Goal: Task Accomplishment & Management: Use online tool/utility

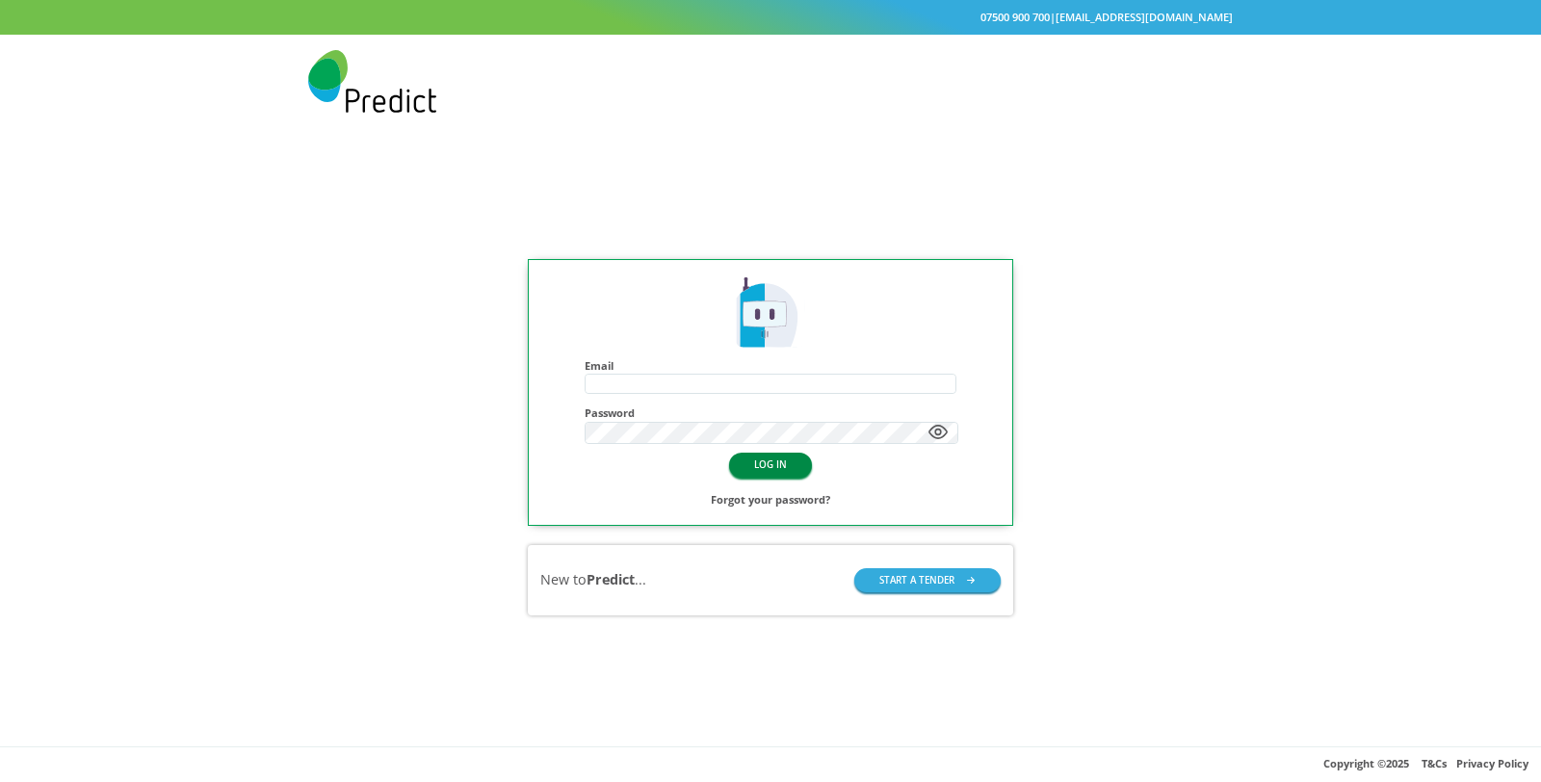
type input "**********"
click at [754, 461] on button "LOG IN" at bounding box center [770, 465] width 83 height 24
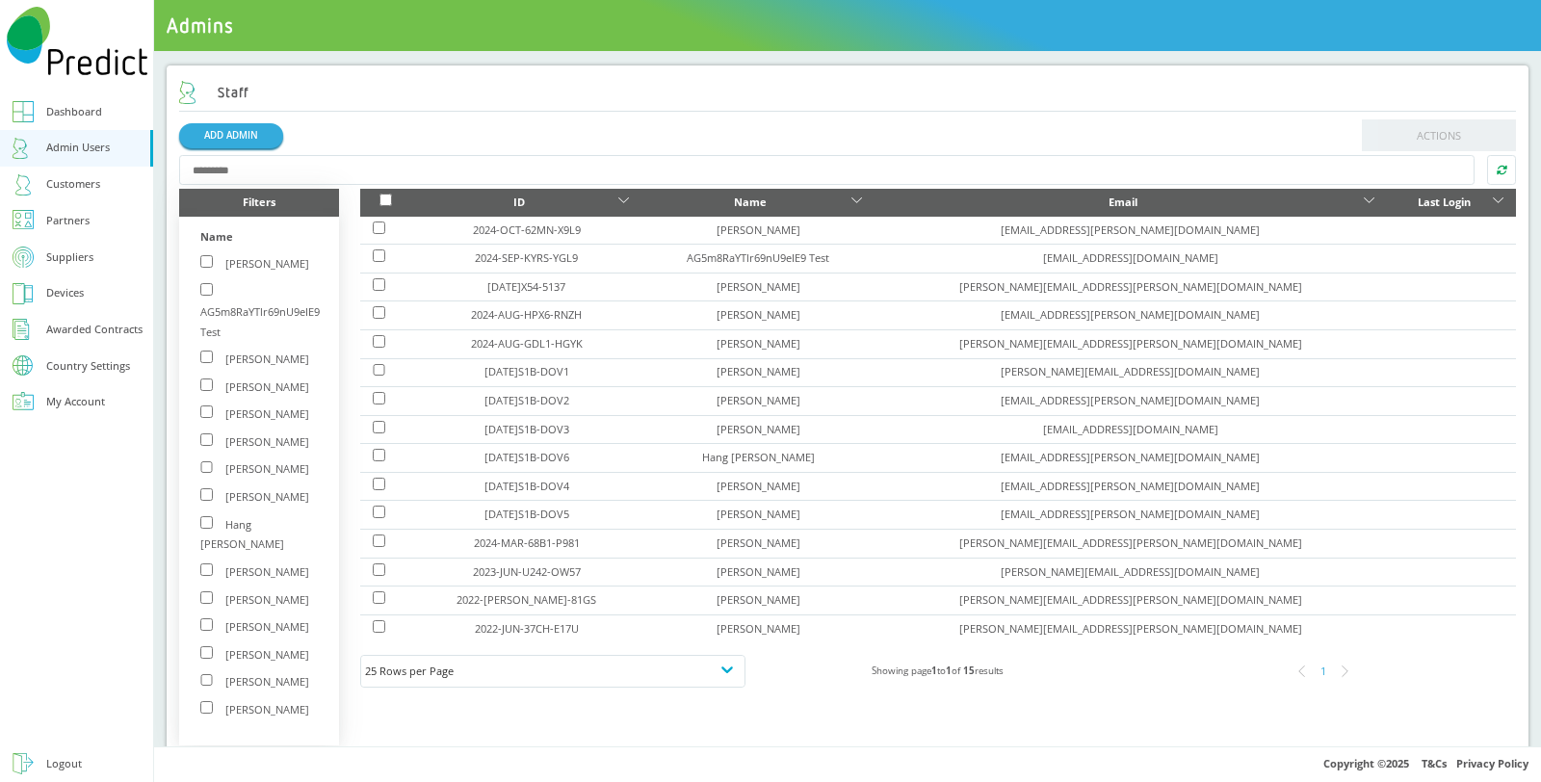
click at [82, 180] on div "Customers" at bounding box center [73, 184] width 54 height 20
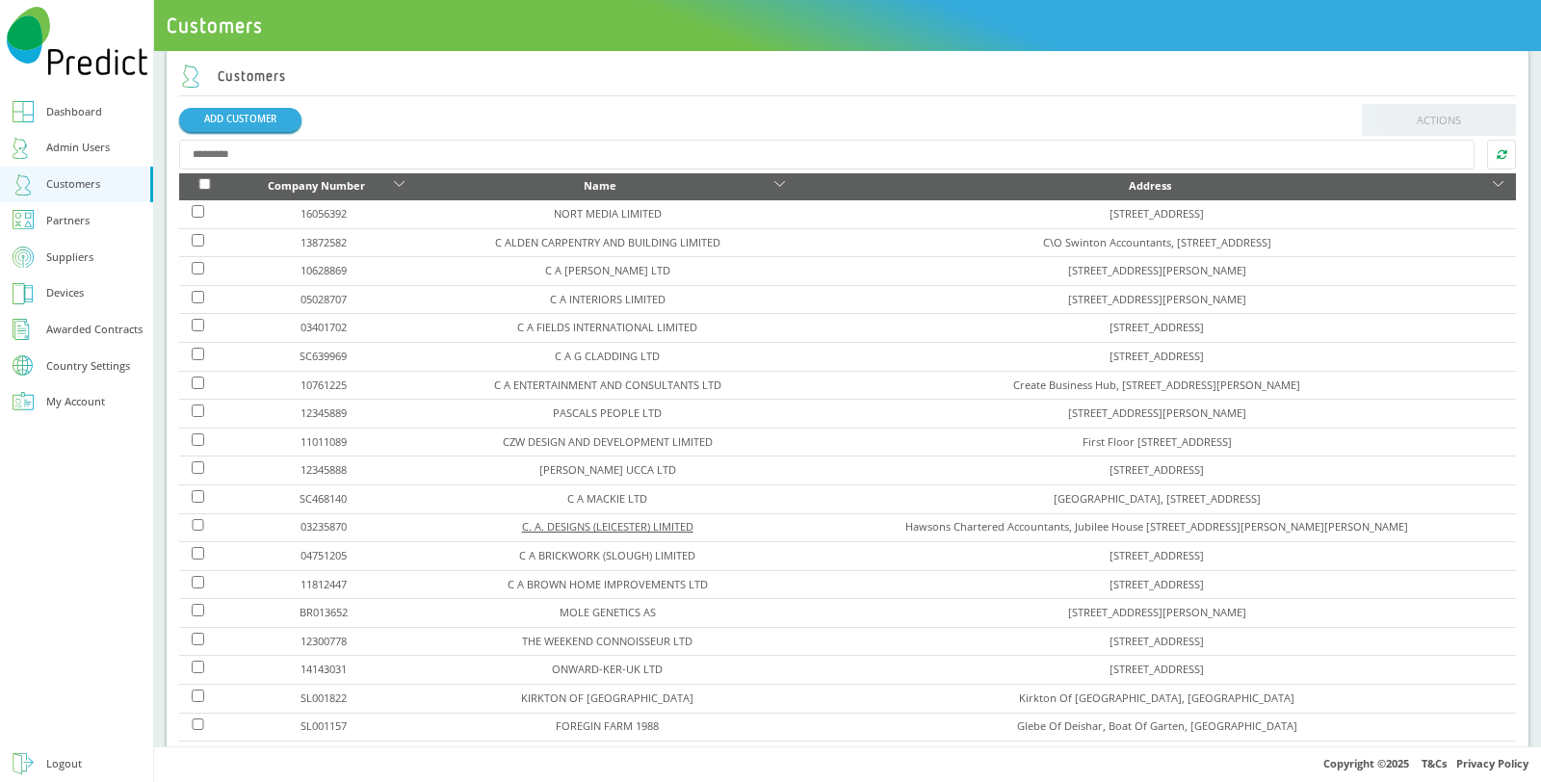
scroll to position [214, 0]
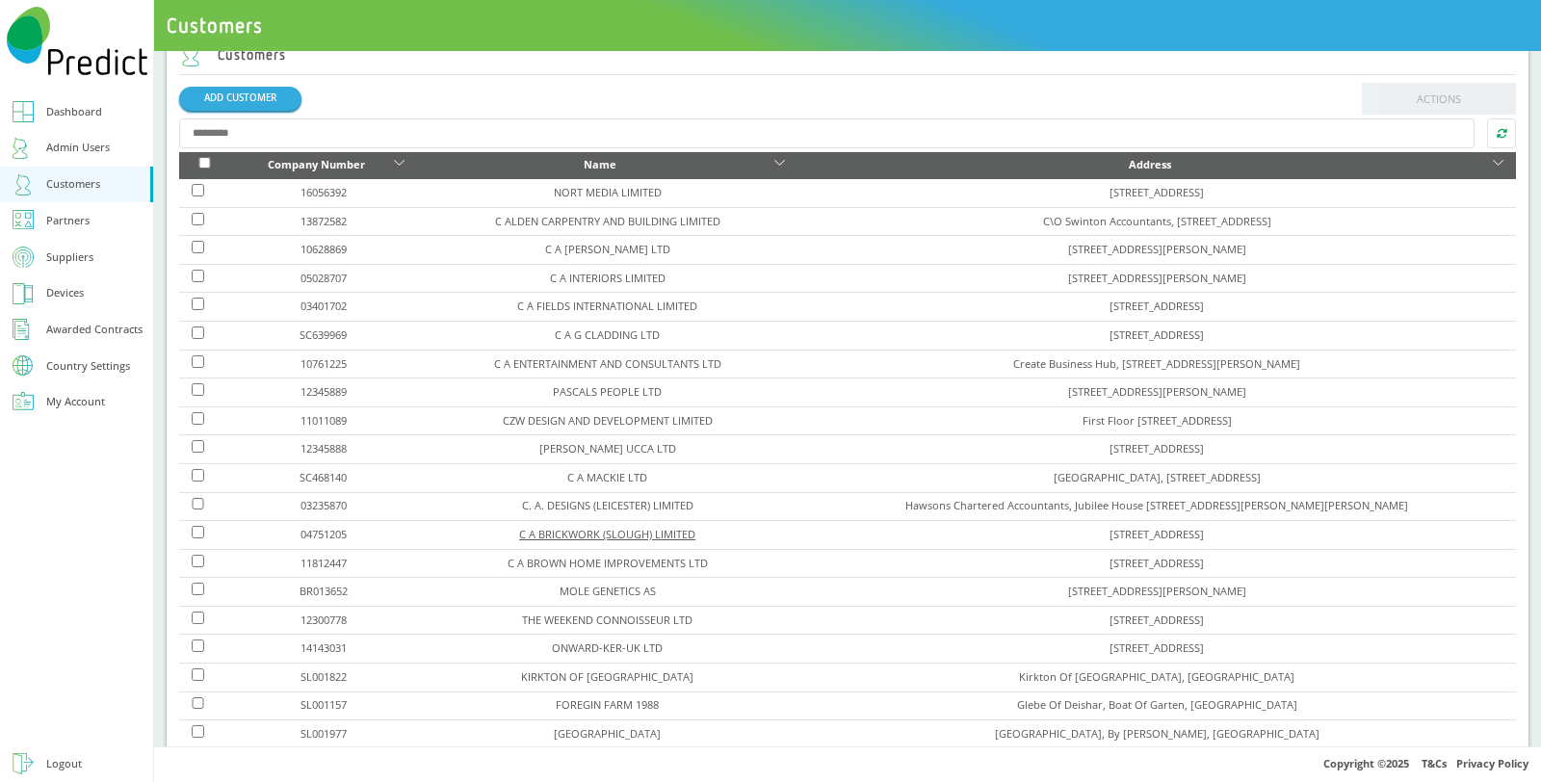
click at [568, 527] on link "C A BRICKWORK (SLOUGH) LIMITED" at bounding box center [607, 534] width 176 height 14
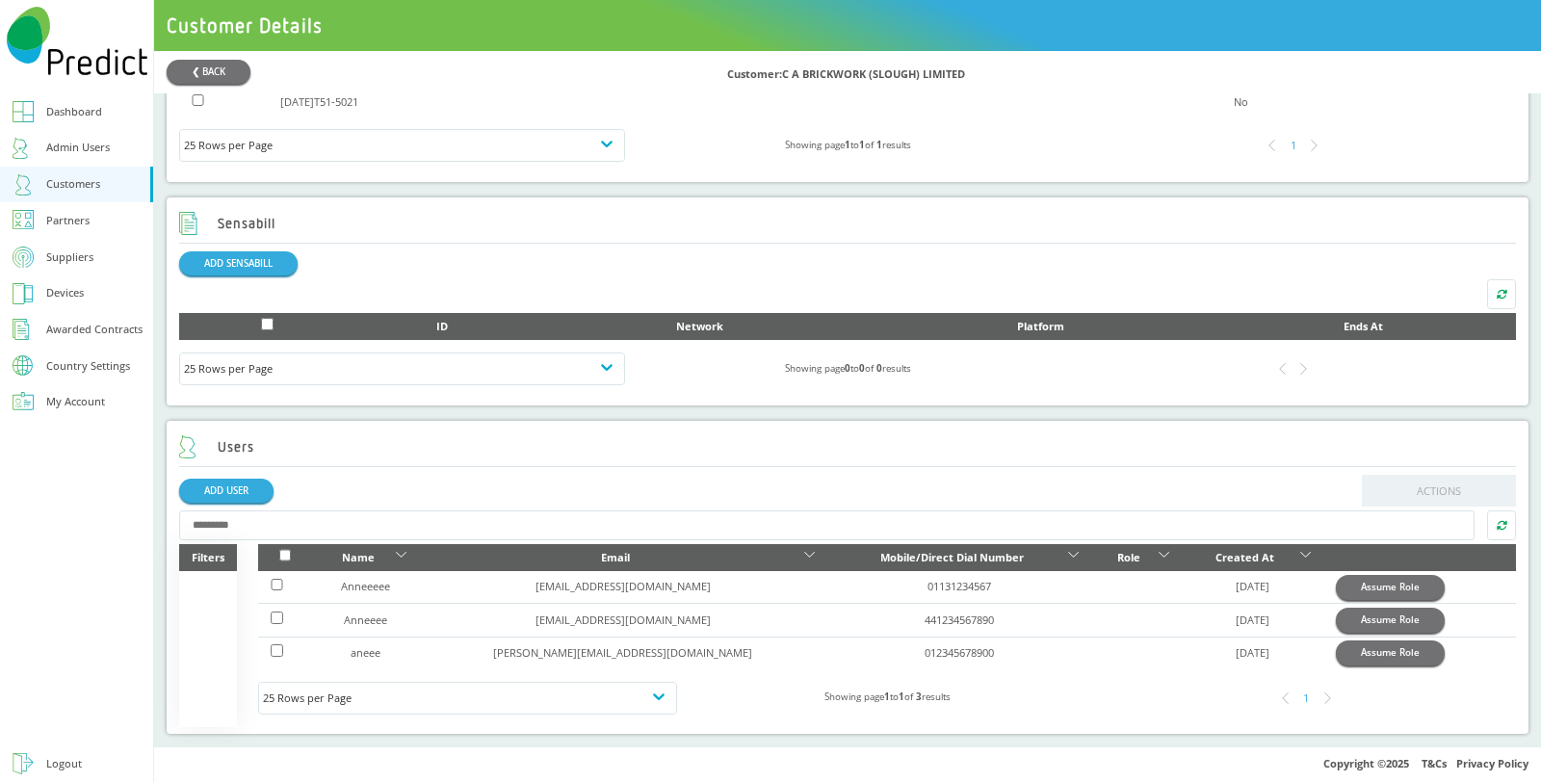
scroll to position [481, 0]
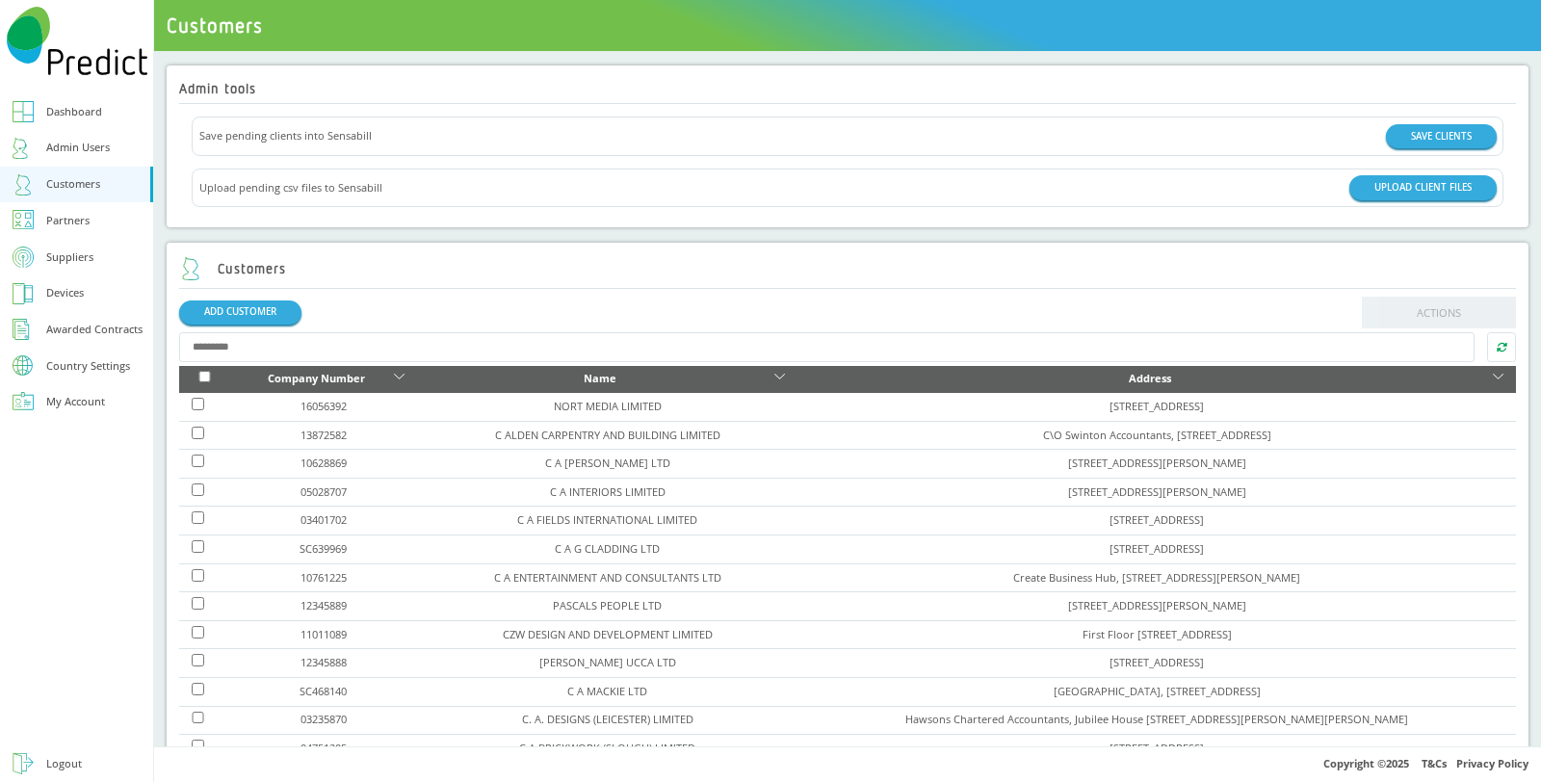
click at [420, 344] on input "text" at bounding box center [826, 347] width 1295 height 30
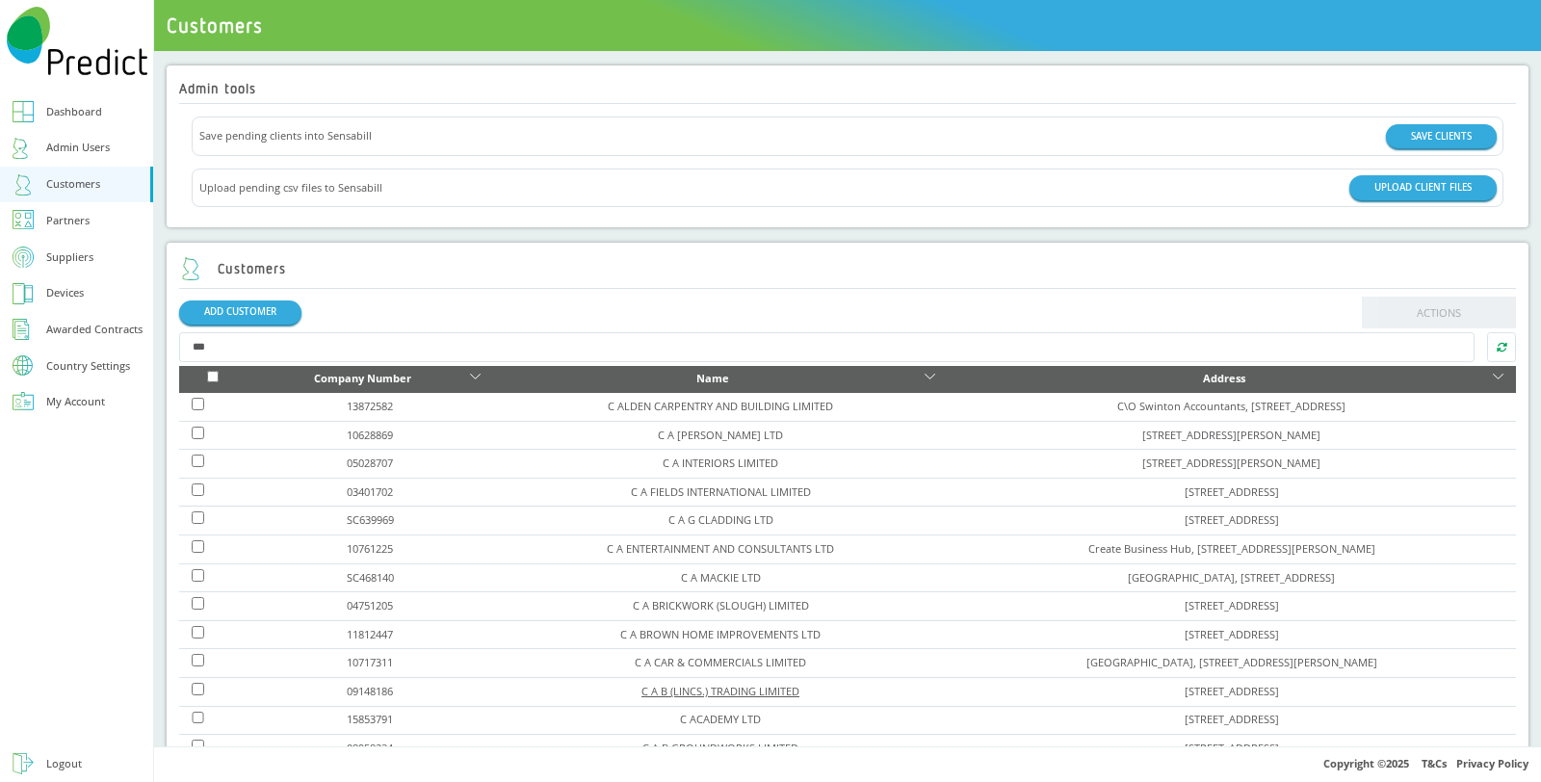
type input "***"
click at [641, 684] on link "C A B (LINCS.) TRADING LIMITED" at bounding box center [720, 691] width 158 height 14
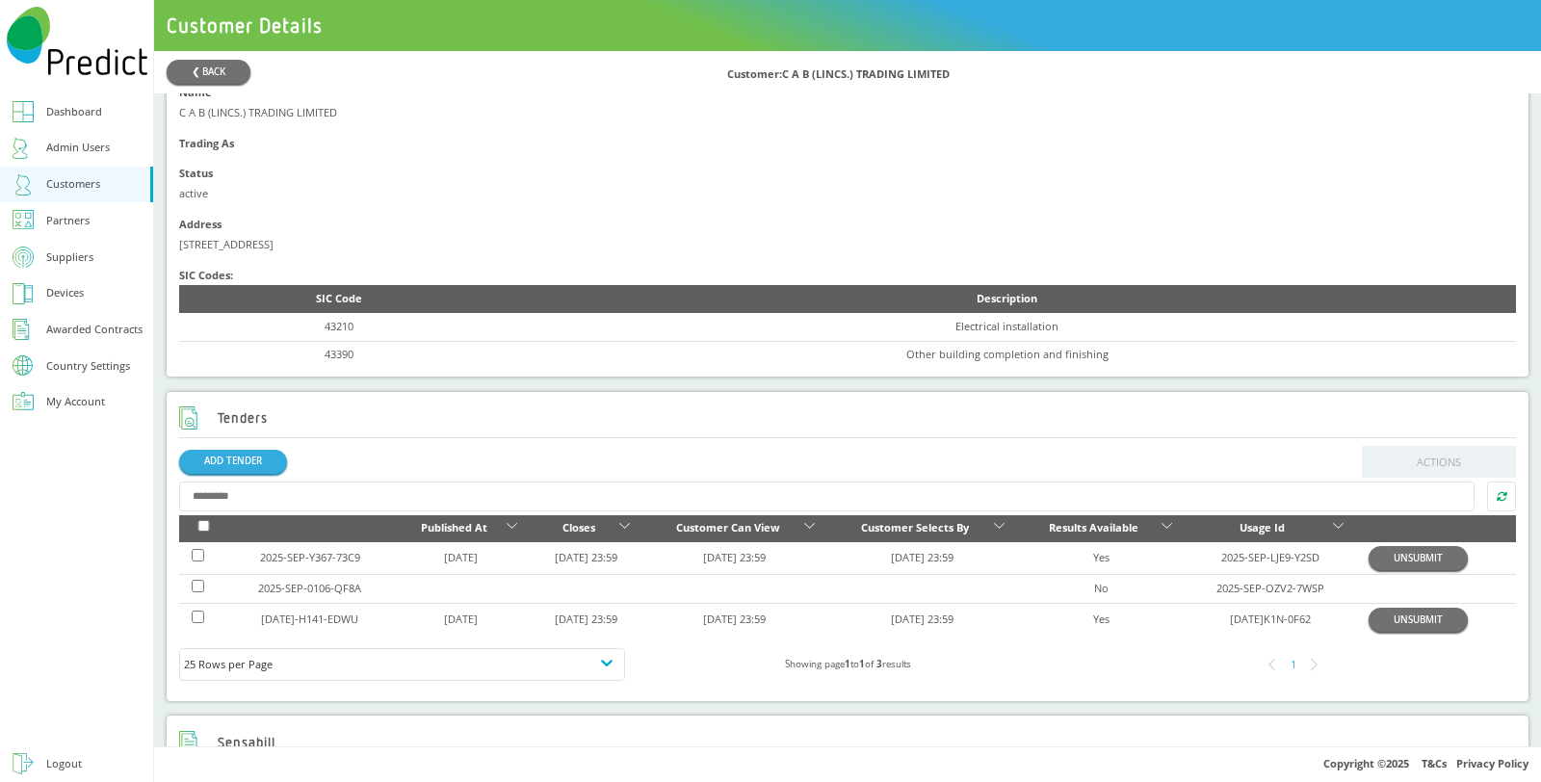
scroll to position [428, 0]
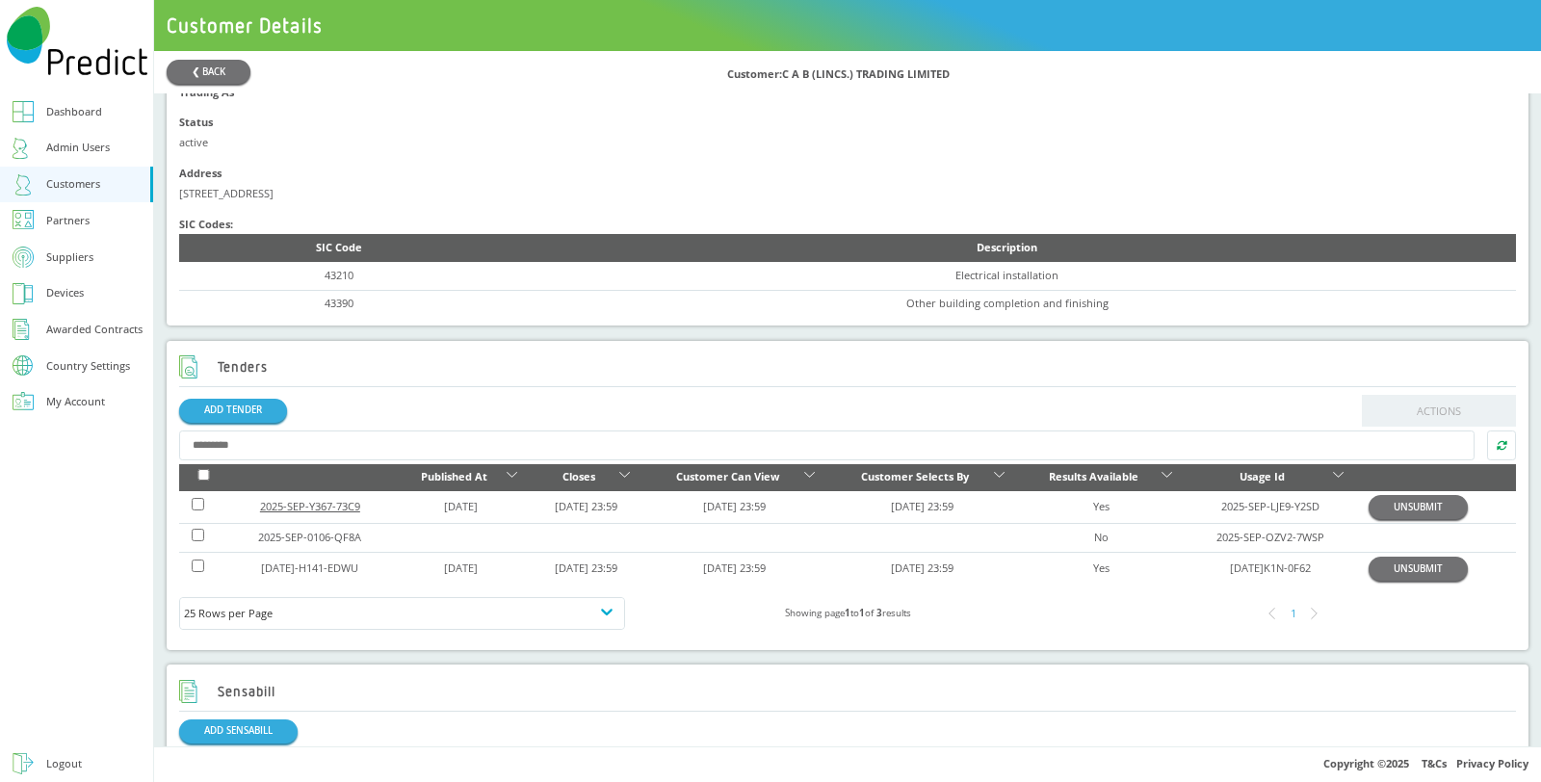
click at [342, 508] on link "2025-SEP-Y367-73C9" at bounding box center [310, 506] width 100 height 14
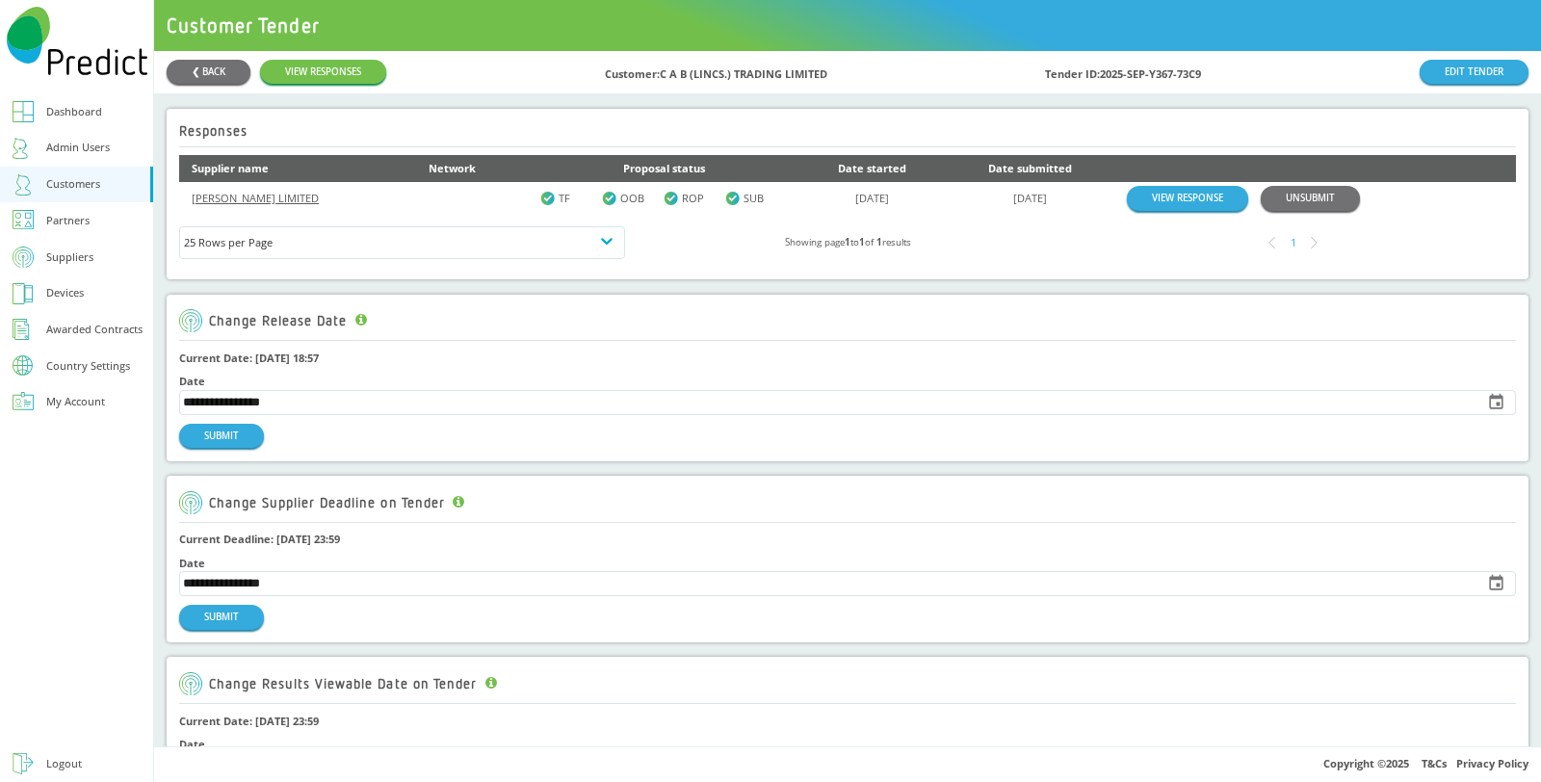
click at [252, 195] on link "JANE CHESTERS LIMITED" at bounding box center [255, 198] width 127 height 14
click at [1196, 190] on link "VIEW RESPONSE" at bounding box center [1187, 198] width 121 height 24
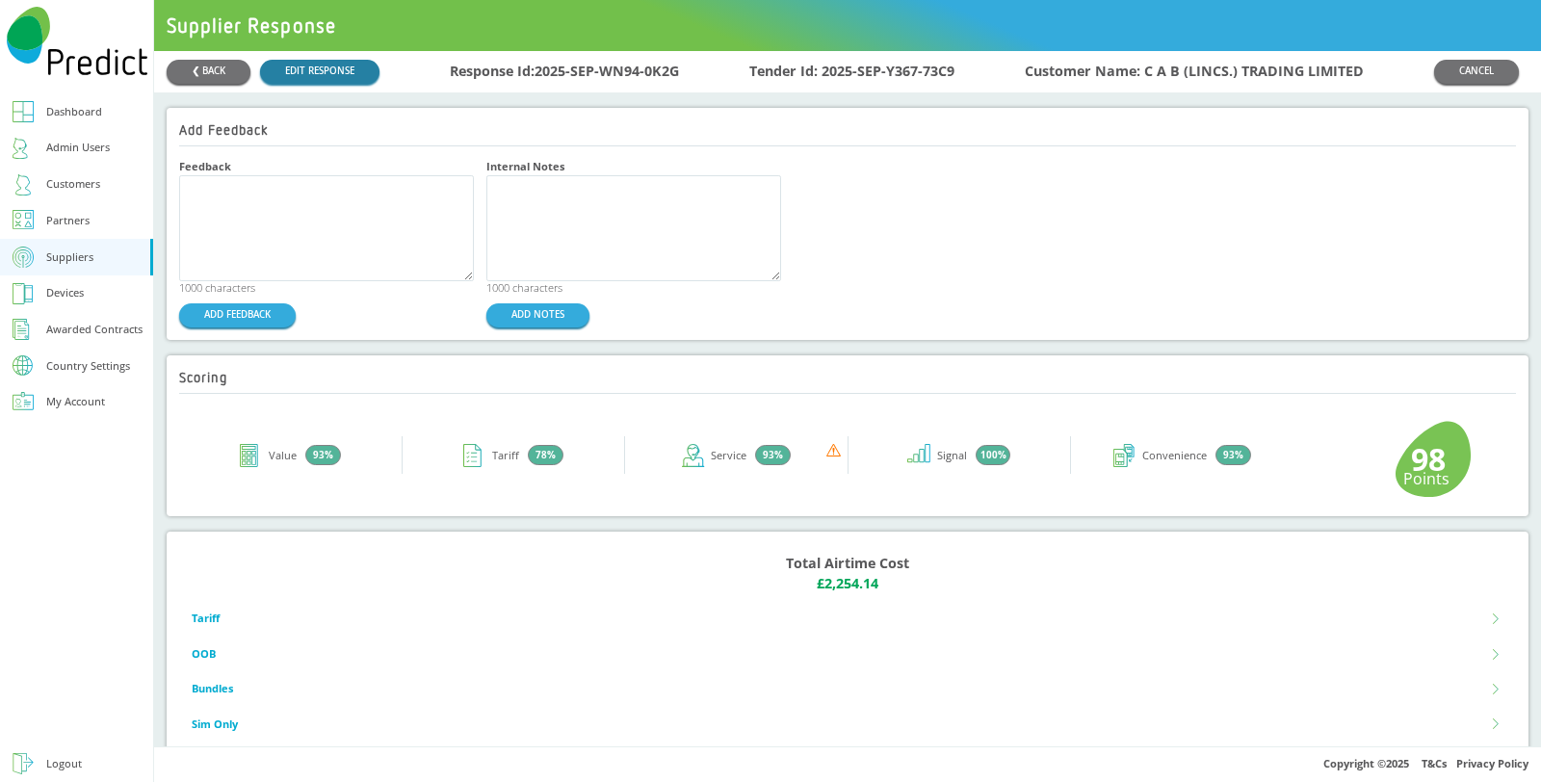
click at [309, 70] on link "EDIT RESPONSE" at bounding box center [319, 72] width 119 height 24
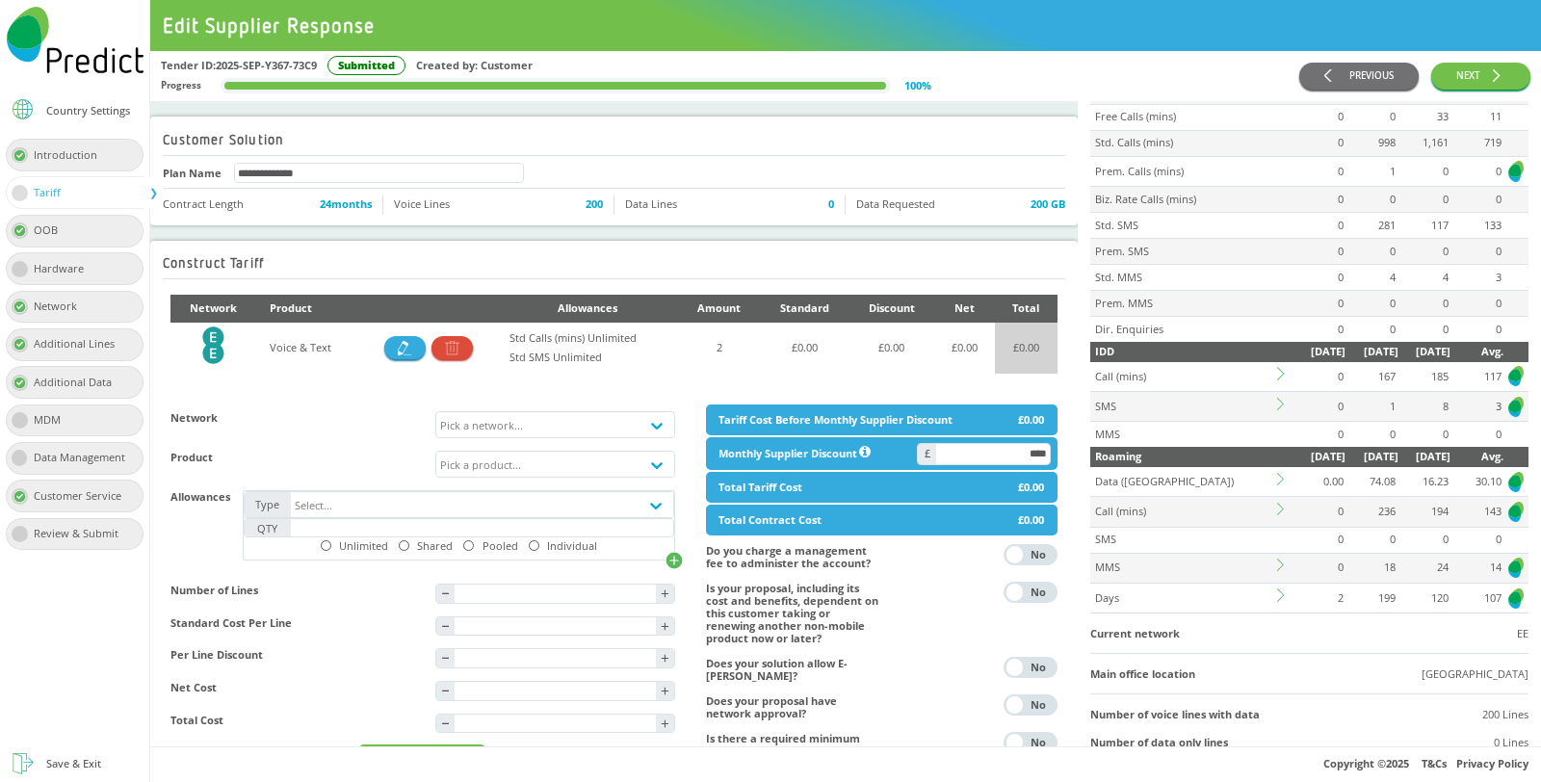
scroll to position [214, 0]
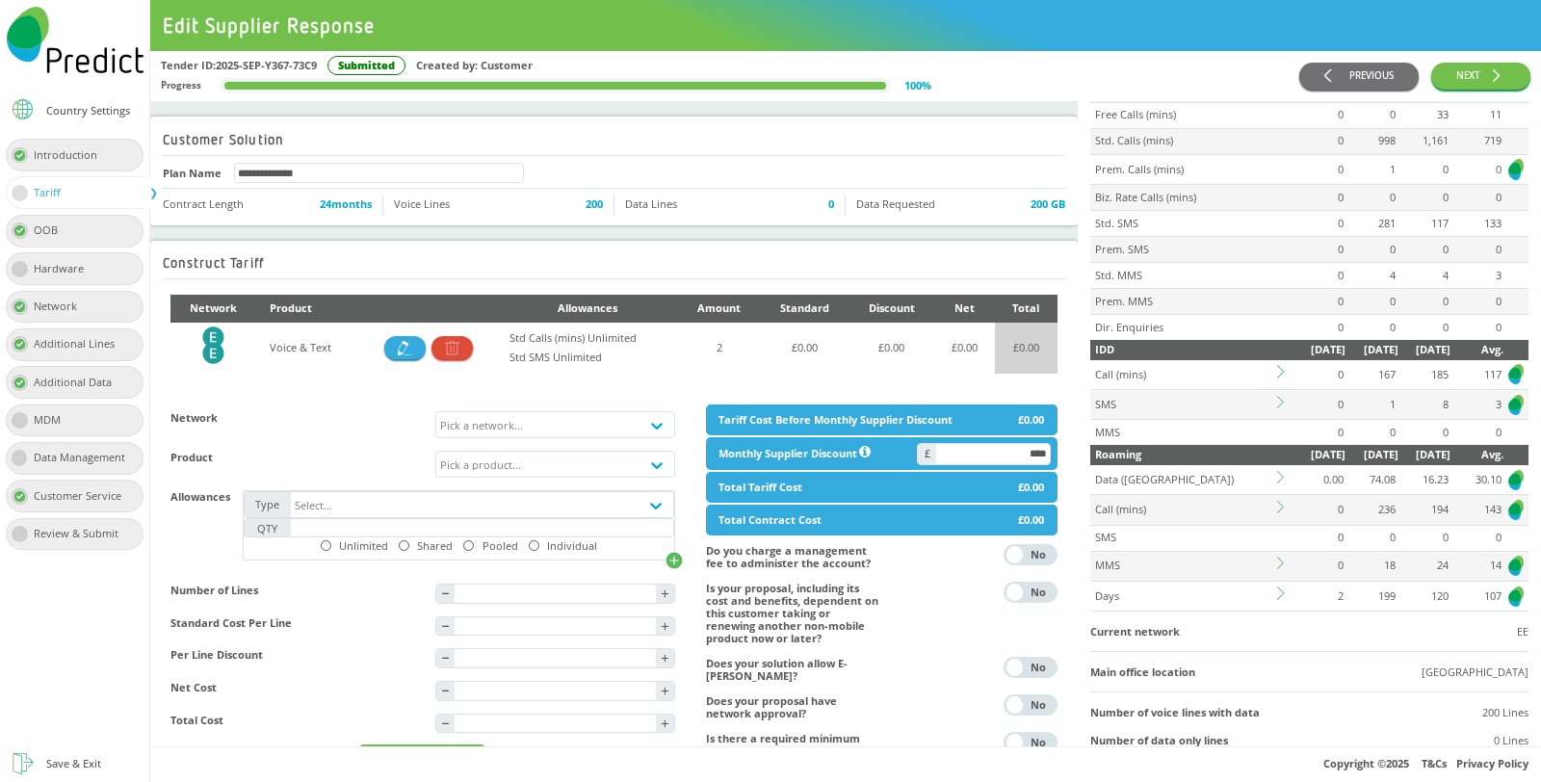
click at [1275, 465] on td at bounding box center [1284, 480] width 18 height 30
click at [1277, 471] on icon at bounding box center [1283, 477] width 13 height 13
